Goal: Task Accomplishment & Management: Complete application form

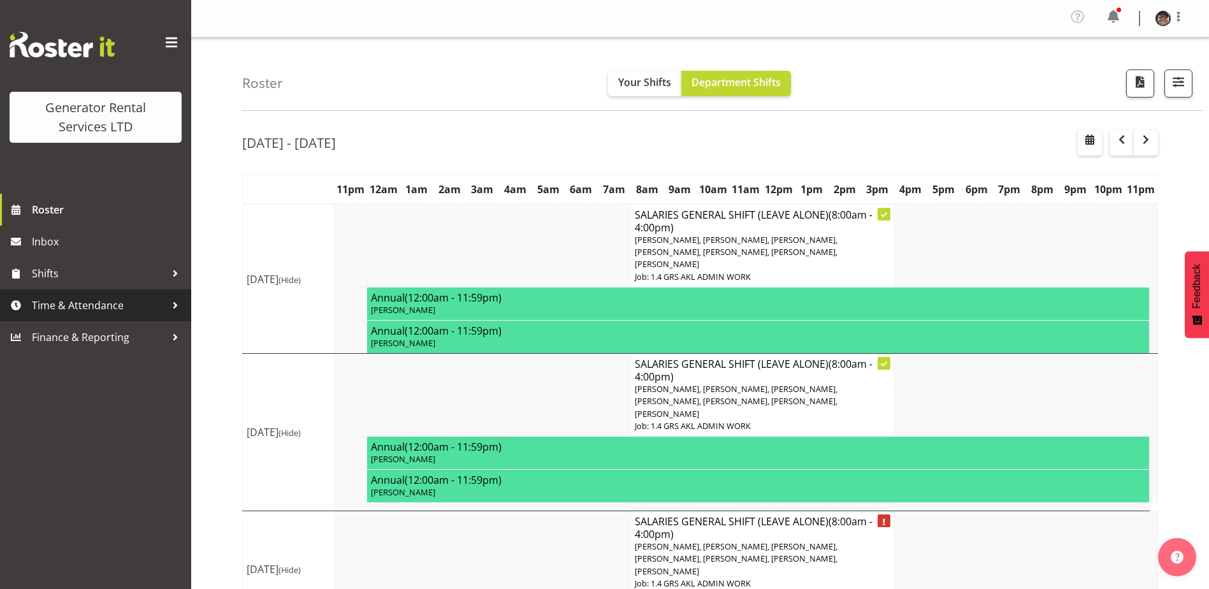
click at [99, 301] on span "Time & Attendance" at bounding box center [99, 305] width 134 height 19
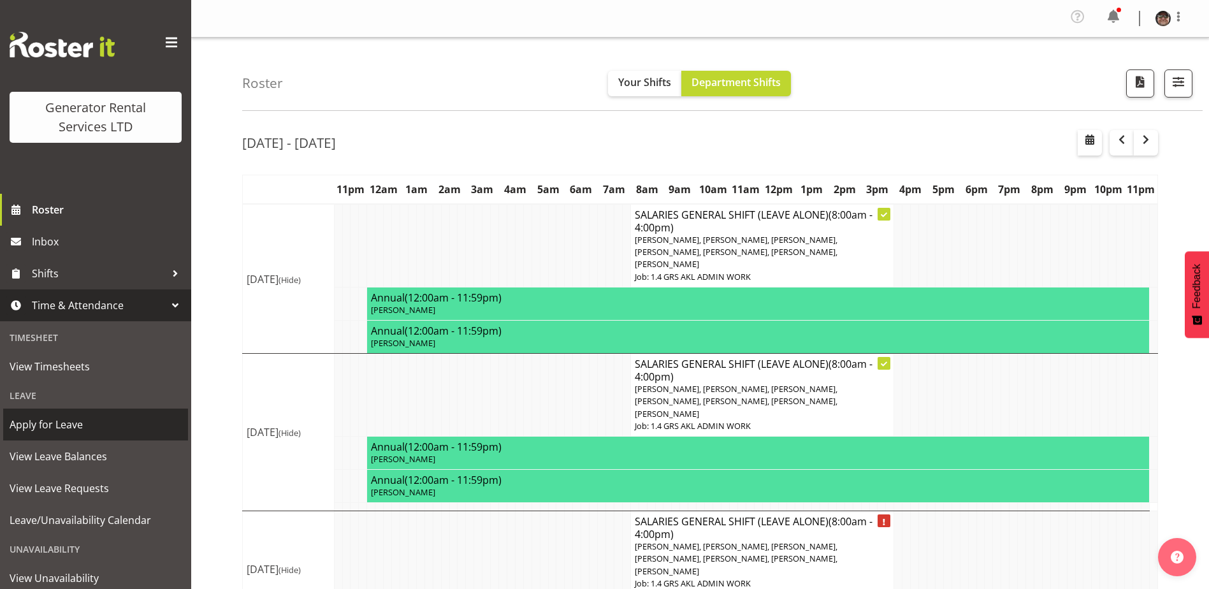
click at [77, 424] on span "Apply for Leave" at bounding box center [96, 424] width 172 height 19
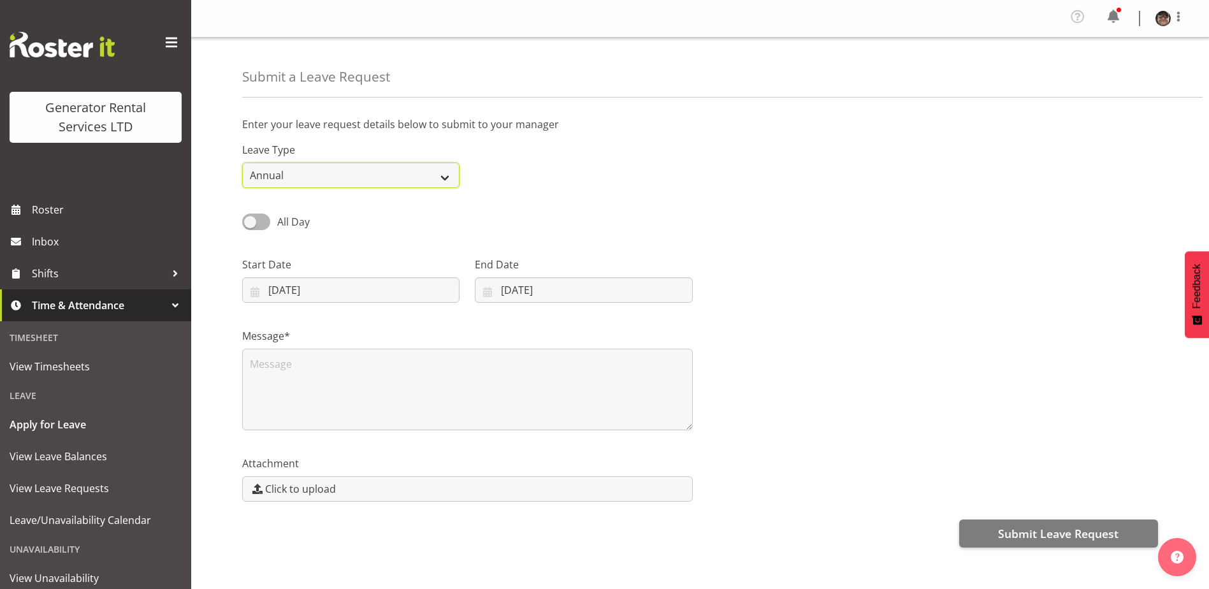
click at [445, 178] on select "Annual Sick Bereavement Day In Lieu Other" at bounding box center [350, 174] width 217 height 25
select select "Day In [GEOGRAPHIC_DATA]"
click at [242, 162] on select "Annual Sick Bereavement Day In Lieu Other" at bounding box center [350, 174] width 217 height 25
click at [449, 289] on input "08/09/2025" at bounding box center [350, 289] width 217 height 25
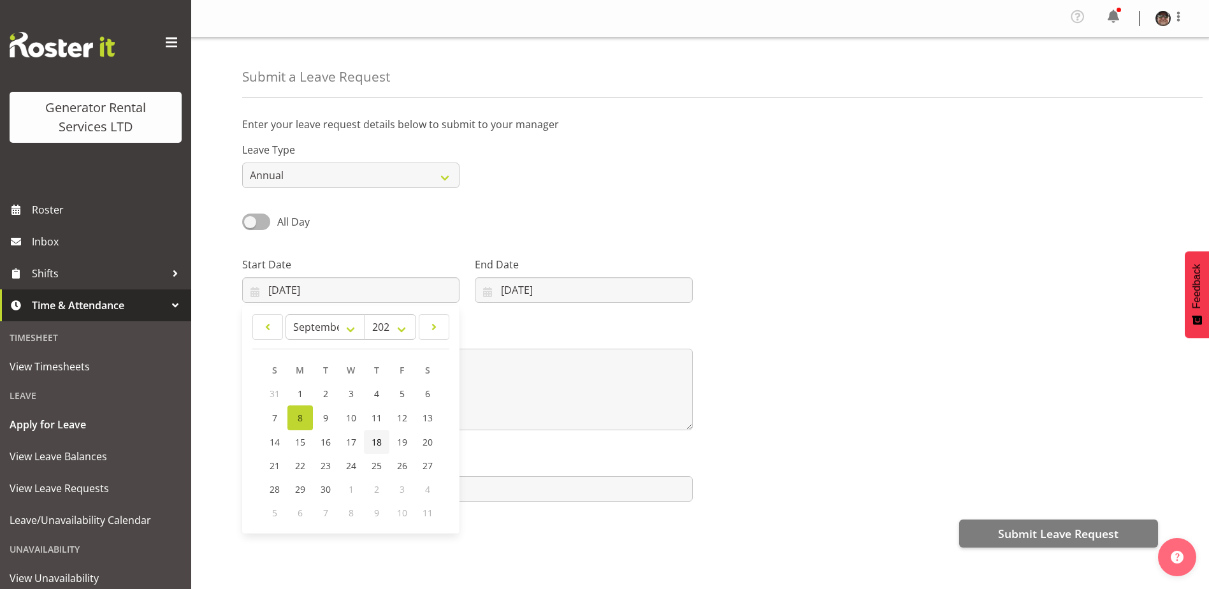
click at [377, 440] on span "18" at bounding box center [376, 442] width 10 height 12
type input "18/09/2025"
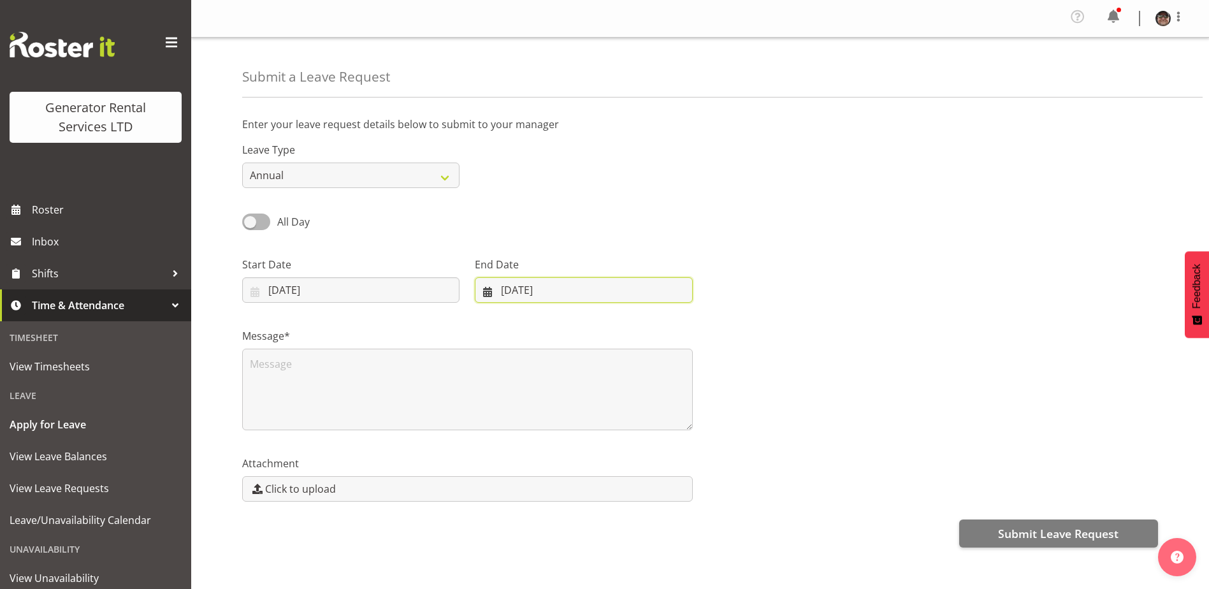
click at [590, 290] on input "08/09/2025" at bounding box center [583, 289] width 217 height 25
click at [602, 440] on span "18" at bounding box center [602, 442] width 10 height 12
type input "18/09/2025"
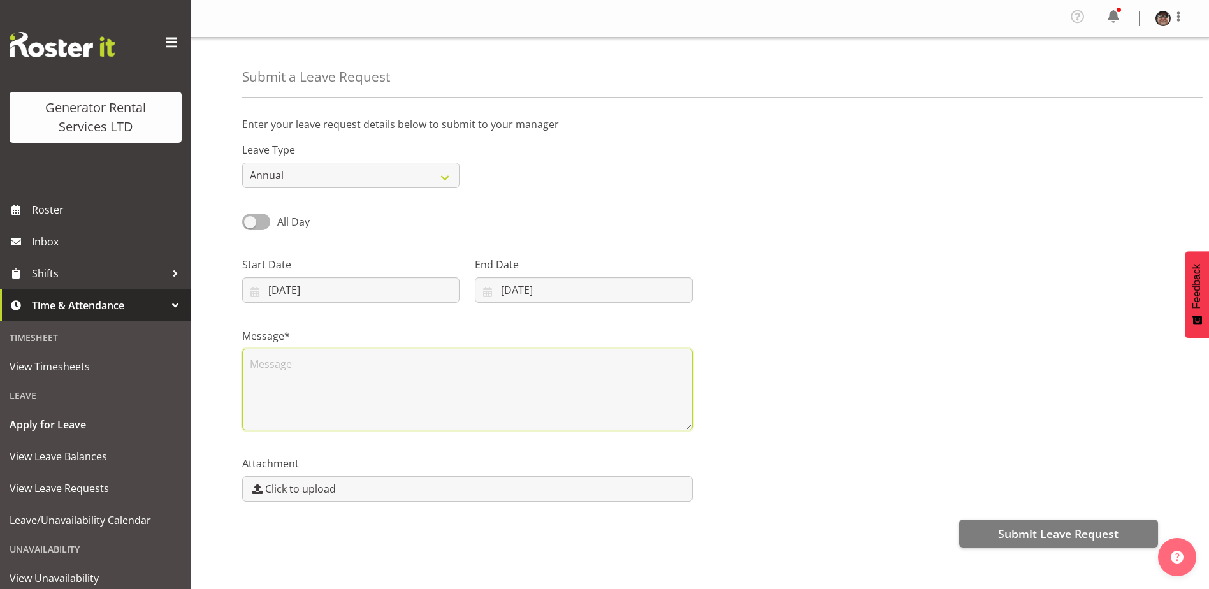
click at [298, 367] on textarea at bounding box center [467, 390] width 451 height 82
type textarea "Queenstown"
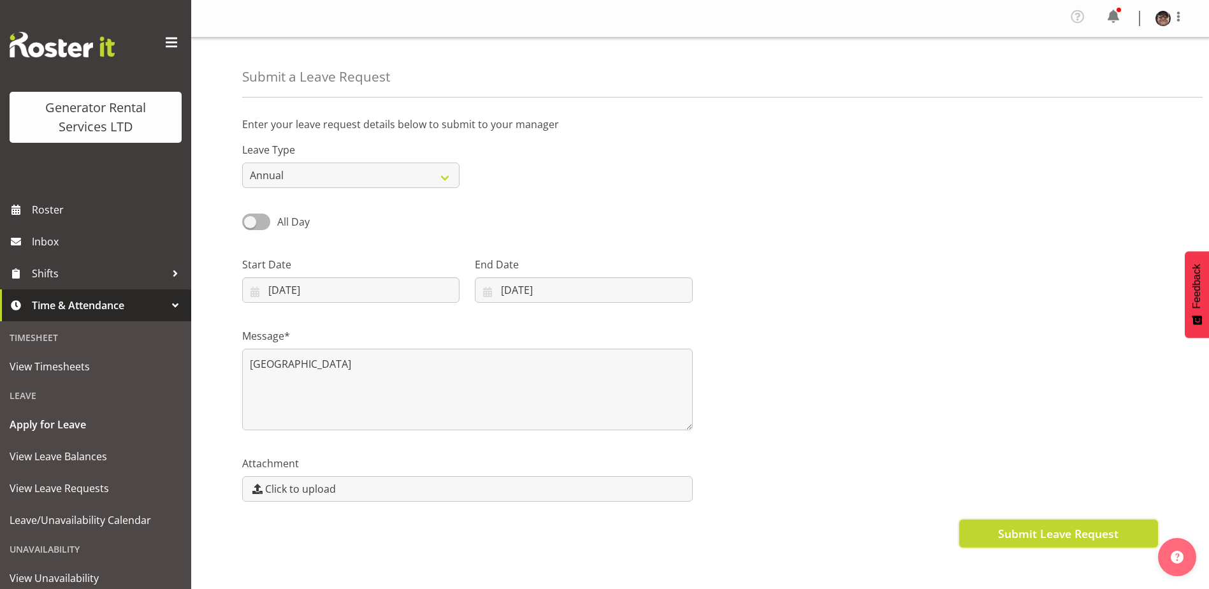
click at [1053, 533] on span "Submit Leave Request" at bounding box center [1058, 533] width 120 height 17
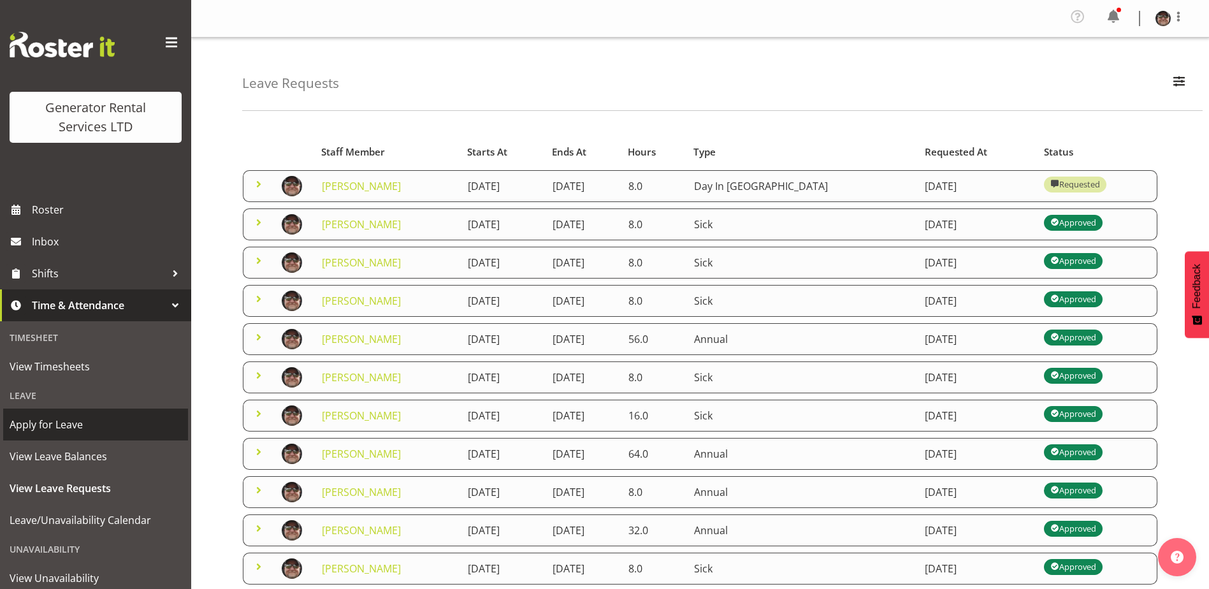
click at [50, 422] on span "Apply for Leave" at bounding box center [96, 424] width 172 height 19
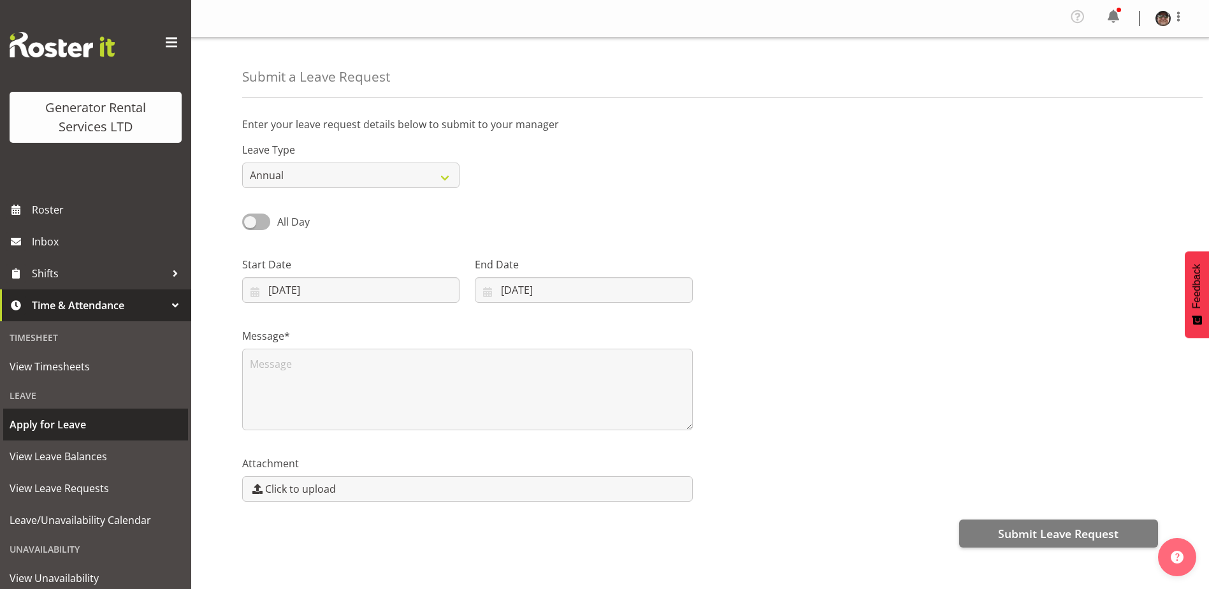
select select "8"
select select "2025"
click at [435, 287] on input "08/09/2025" at bounding box center [350, 289] width 217 height 25
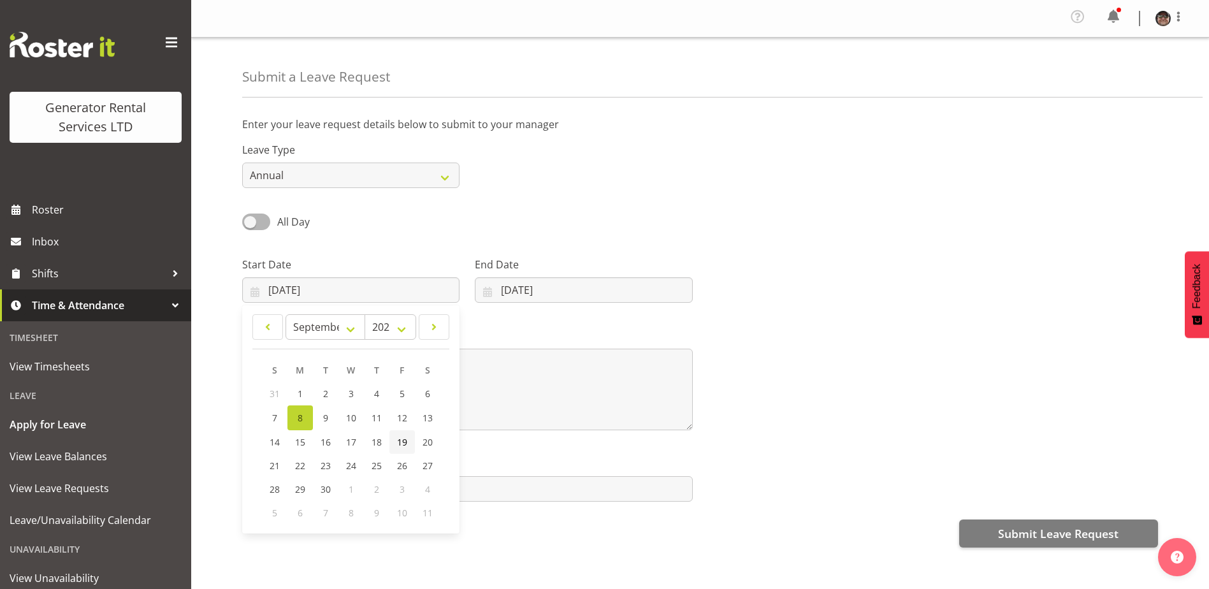
click at [403, 439] on span "19" at bounding box center [402, 442] width 10 height 12
type input "19/09/2025"
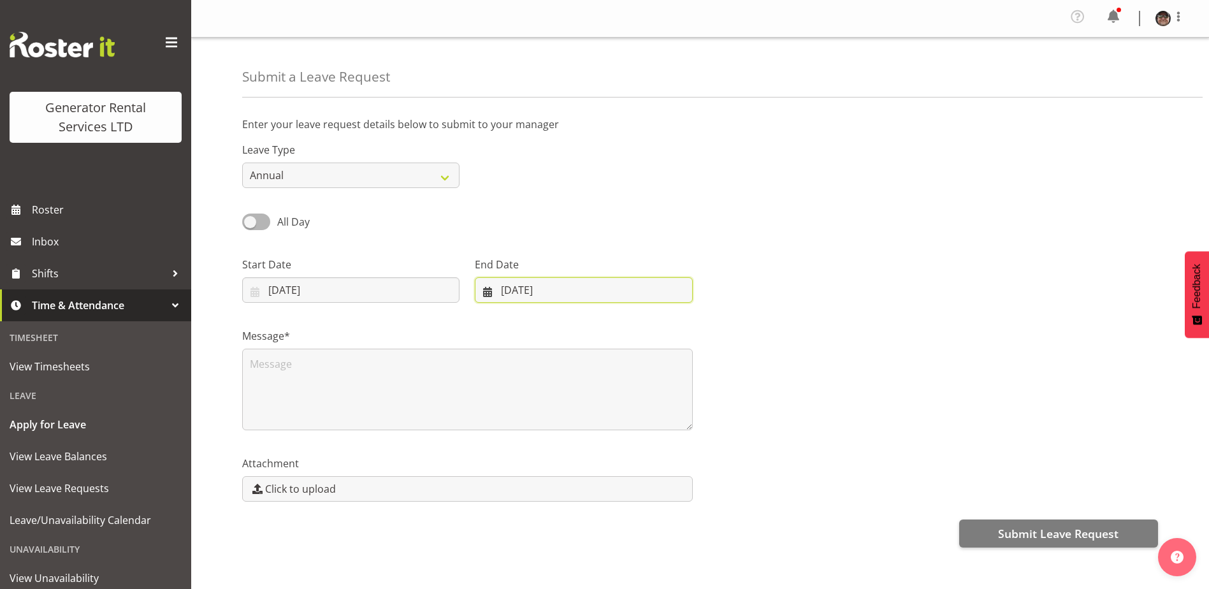
click at [574, 292] on input "08/09/2025" at bounding box center [583, 289] width 217 height 25
click at [626, 438] on span "19" at bounding box center [628, 442] width 10 height 12
type input "19/09/2025"
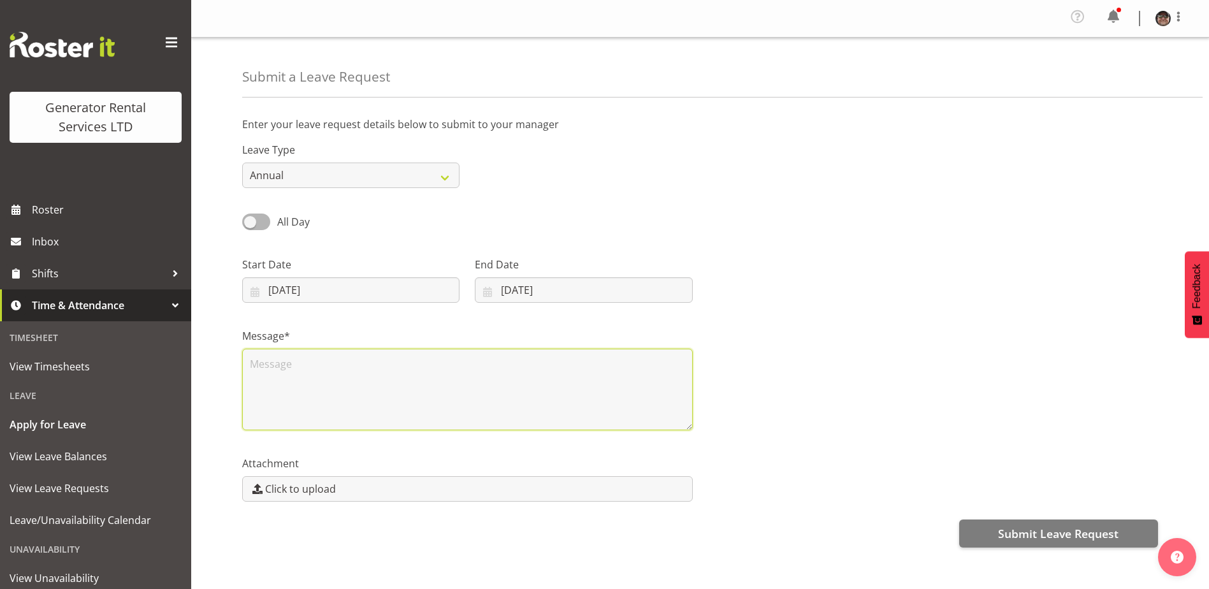
click at [266, 366] on textarea at bounding box center [467, 390] width 451 height 82
type textarea "Queenstown"
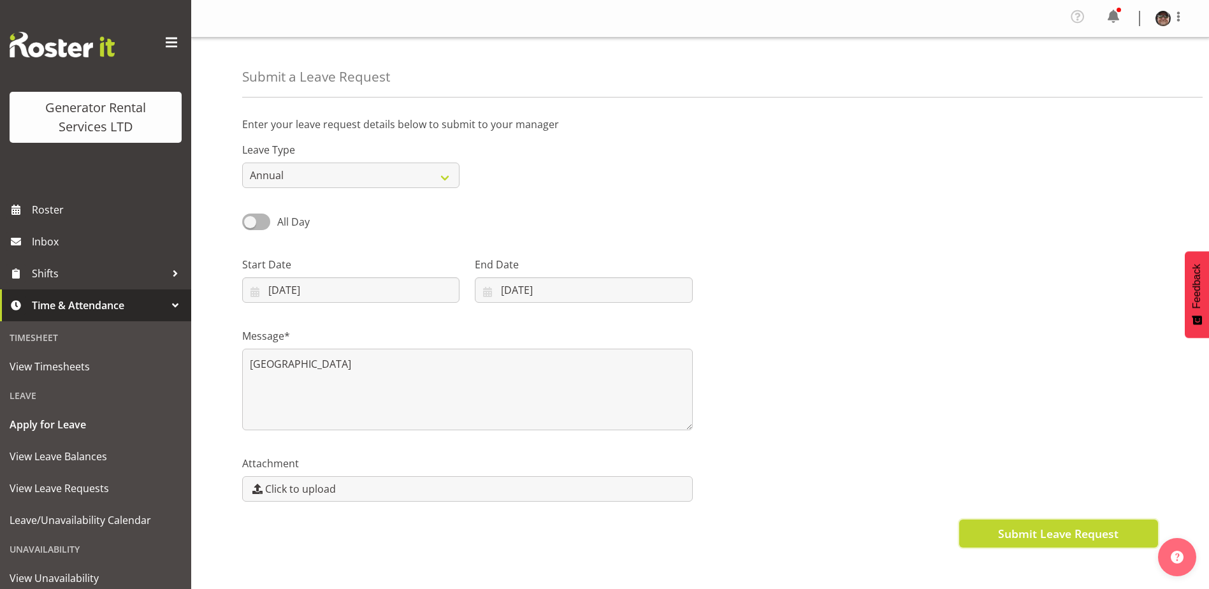
click at [1046, 526] on span "Submit Leave Request" at bounding box center [1058, 533] width 120 height 17
